Goal: Information Seeking & Learning: Learn about a topic

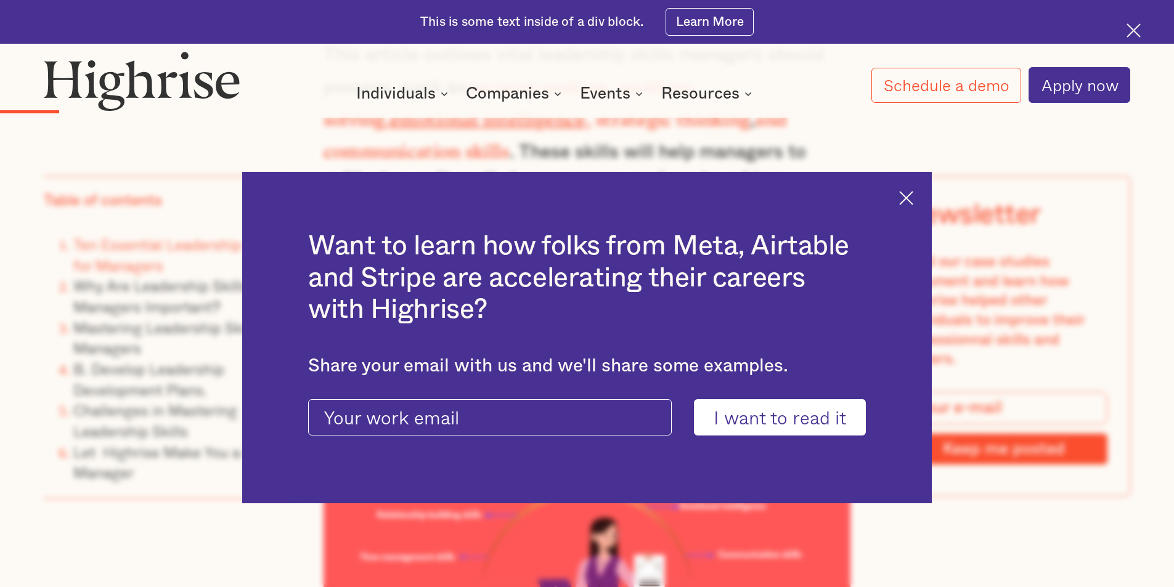
scroll to position [1602, 0]
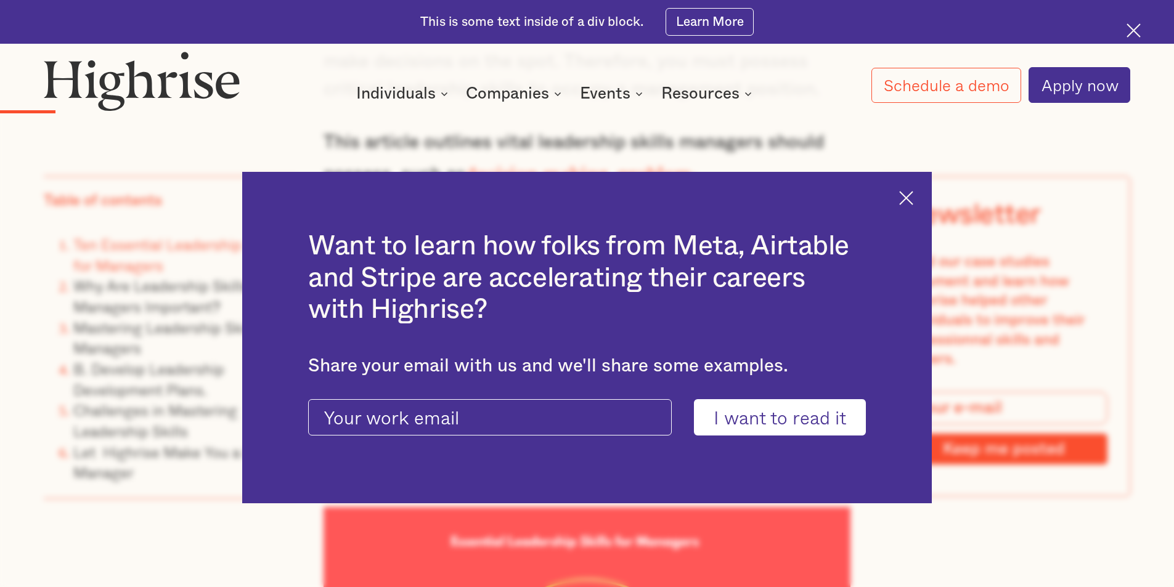
click at [913, 198] on img at bounding box center [906, 198] width 14 height 14
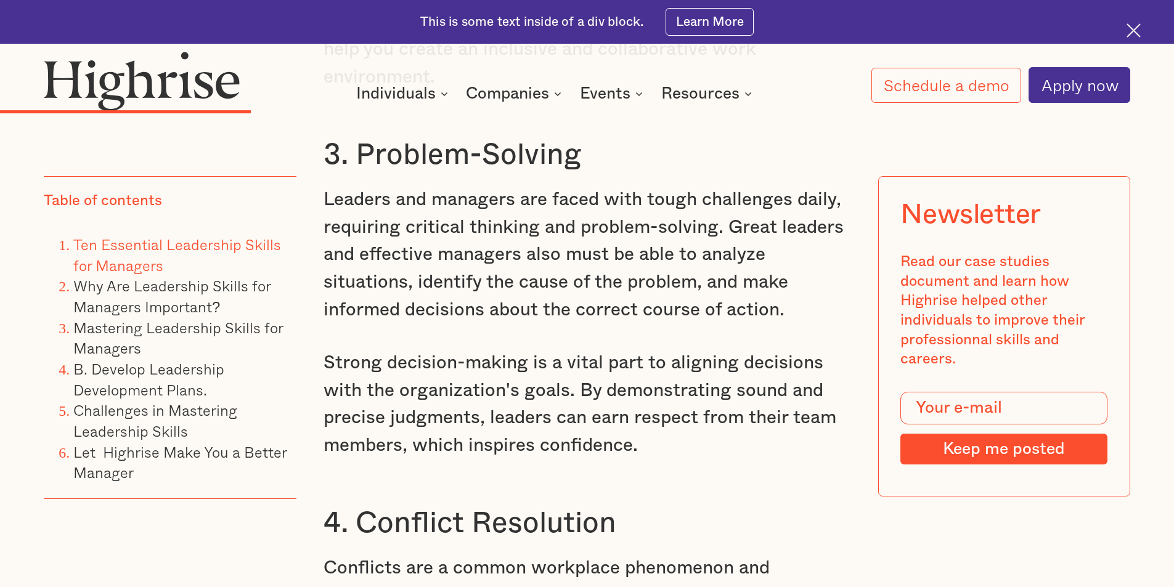
scroll to position [3451, 0]
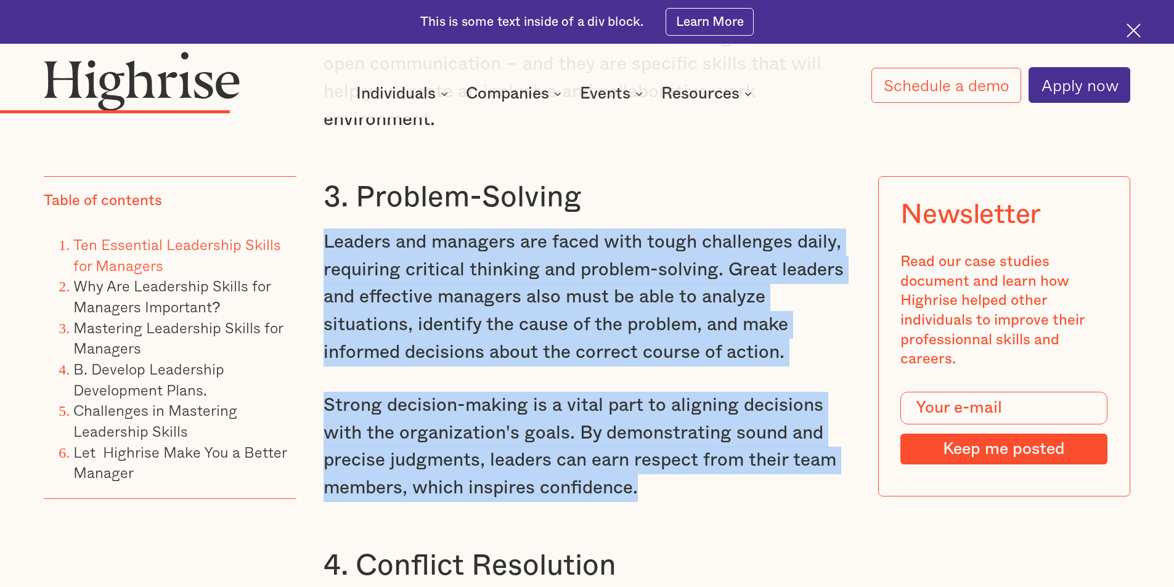
drag, startPoint x: 323, startPoint y: 235, endPoint x: 660, endPoint y: 491, distance: 423.2
copy div "Leaders and managers are faced with tough challenges daily, requiring critical …"
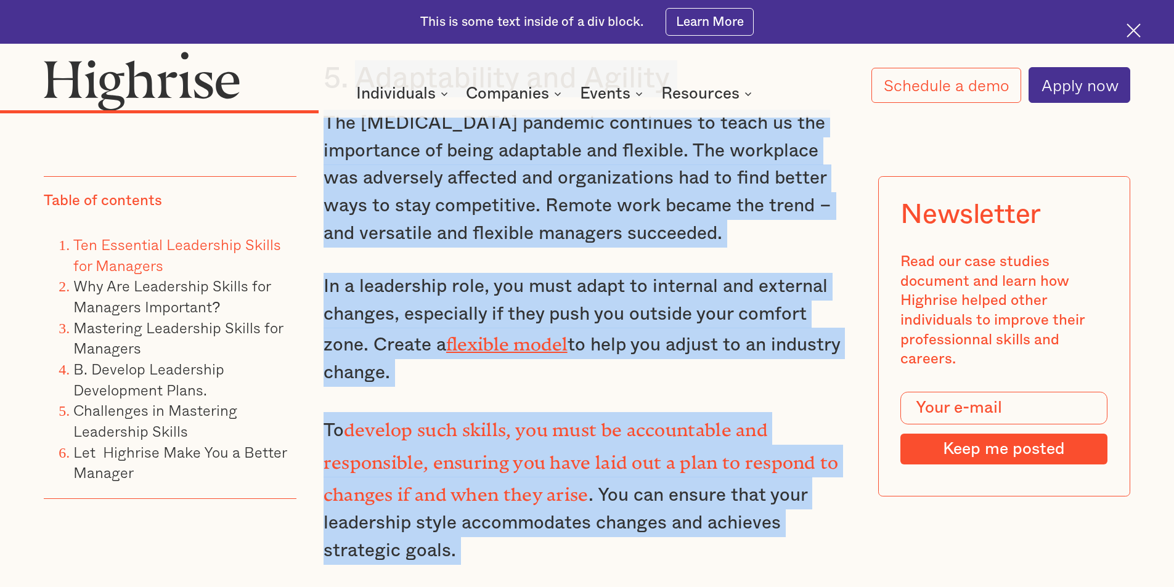
scroll to position [4514, 0]
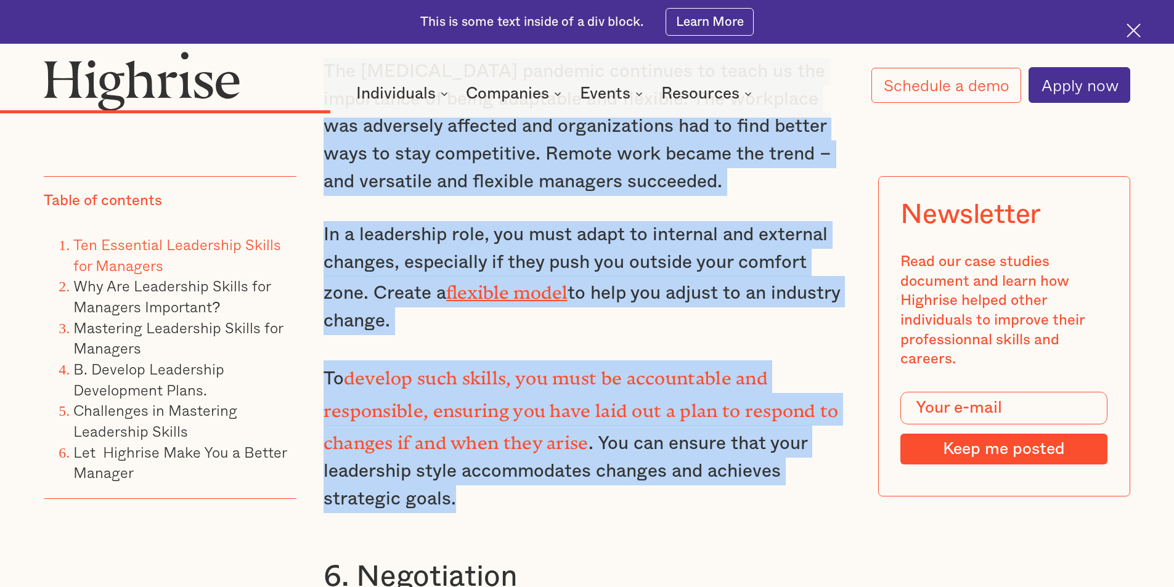
drag, startPoint x: 607, startPoint y: 226, endPoint x: 667, endPoint y: 465, distance: 246.1
click at [664, 473] on div "1. Emotional Intelligence Emotional intelligence is the ability of a leader or …" at bounding box center [588, 272] width 528 height 4177
copy div "Adaptability and Agility The [MEDICAL_DATA] pandemic continues to teach us the …"
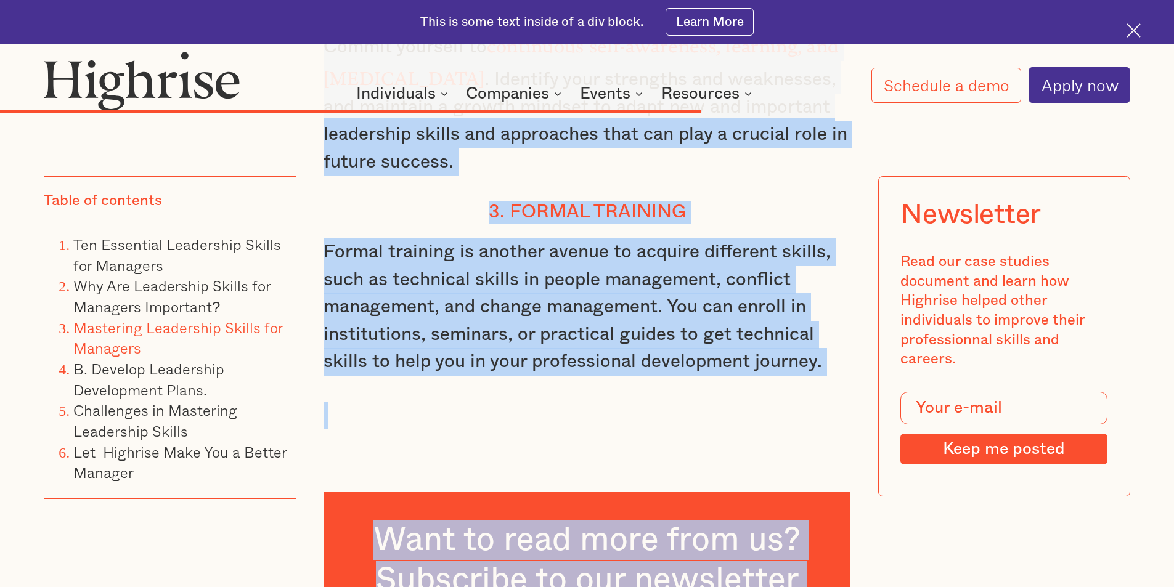
scroll to position [8493, 0]
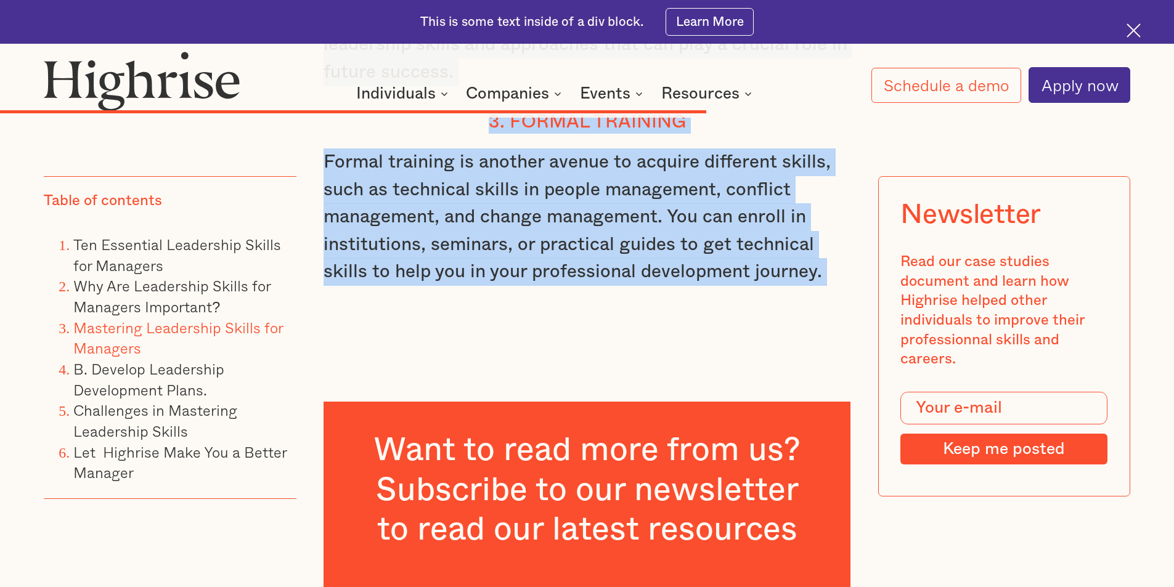
drag, startPoint x: 401, startPoint y: 187, endPoint x: 747, endPoint y: 226, distance: 348.6
copy div "1. Coaching and Mentoring To develop your leadership skills as a manager, you m…"
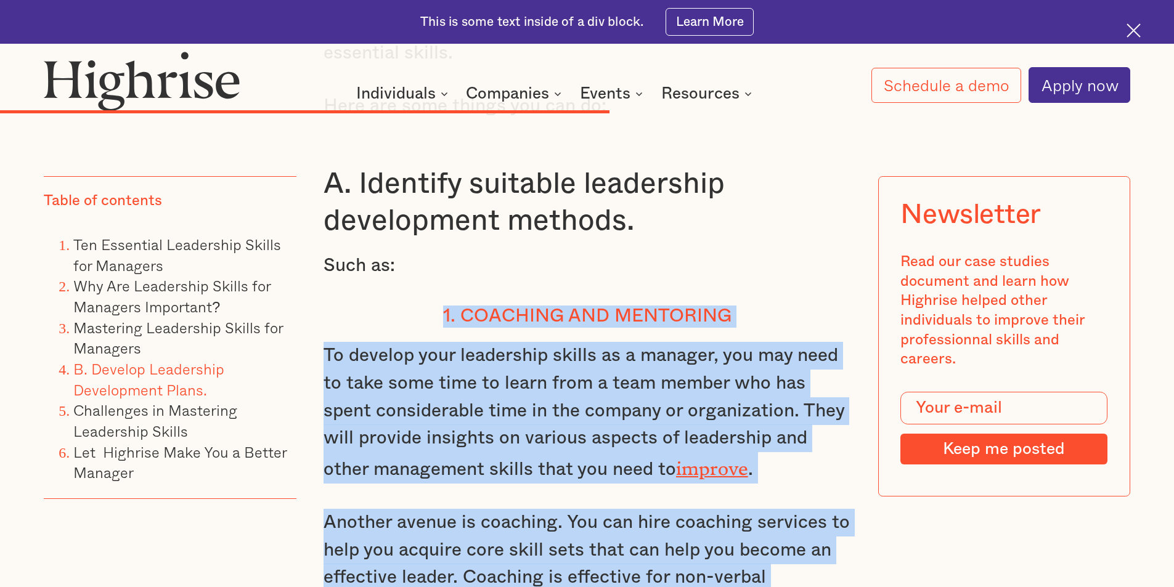
scroll to position [7445, 0]
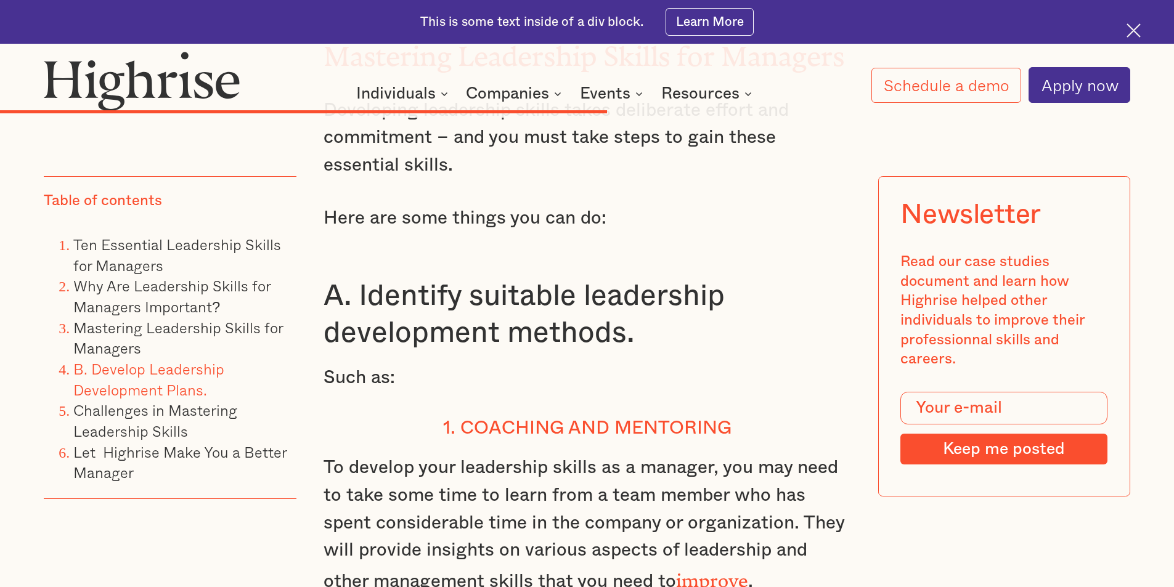
click at [713, 265] on div "Why Are Leadership Skills for Managers Important? Managers play a vital role in…" at bounding box center [588, 439] width 528 height 1947
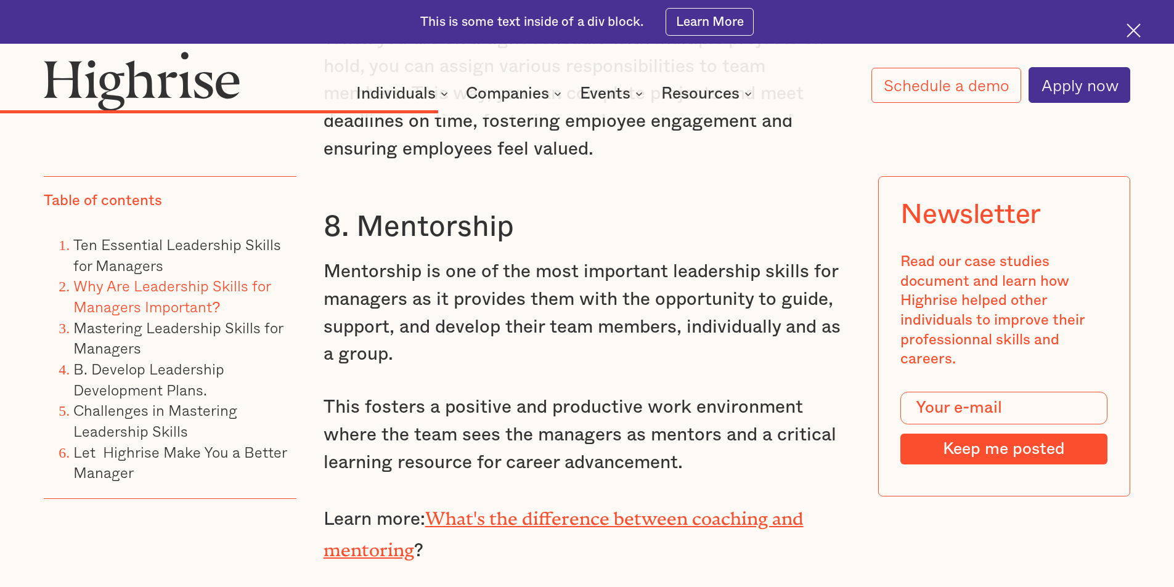
scroll to position [5473, 0]
